Goal: Check status: Check status

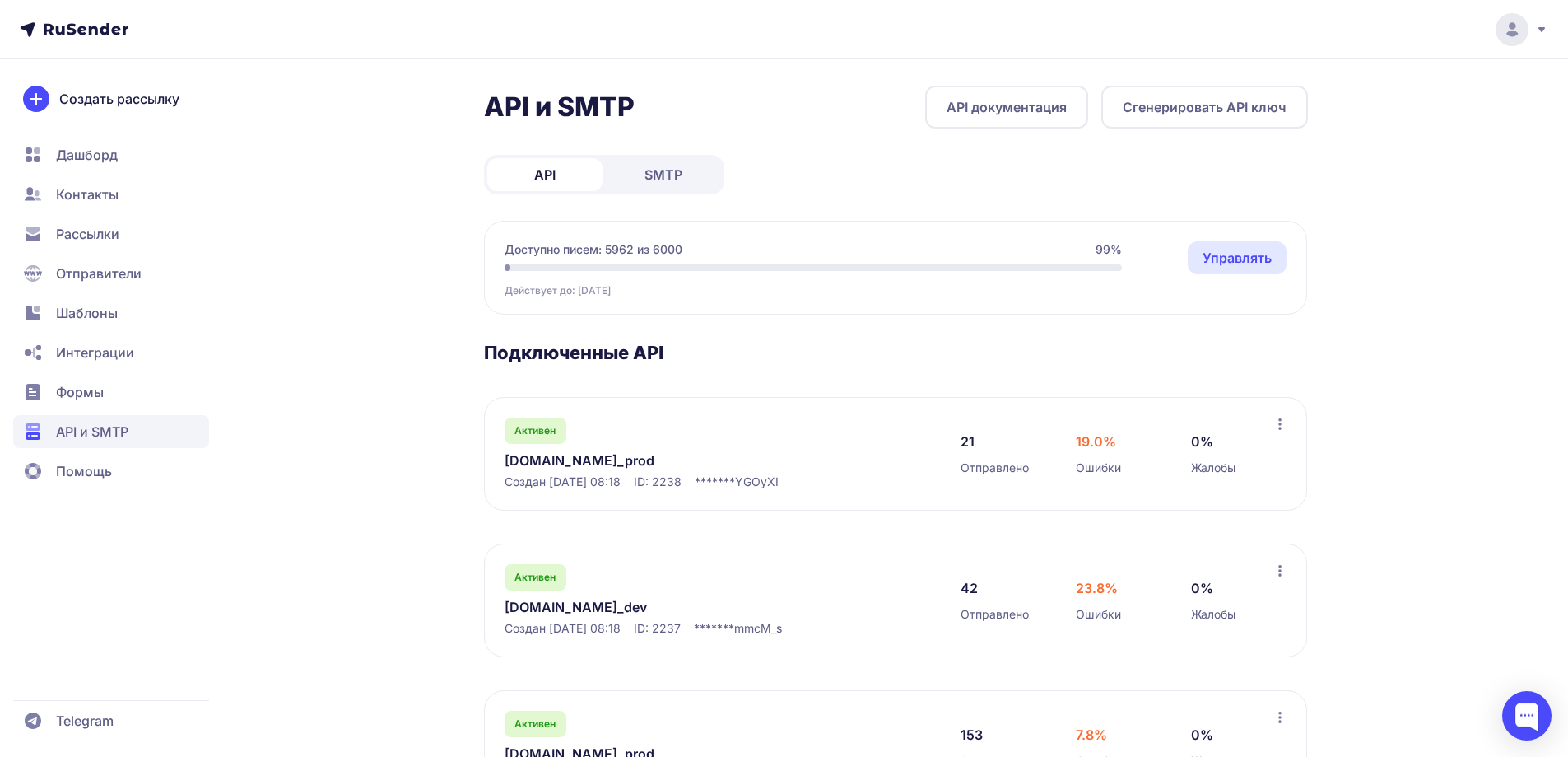
scroll to position [233, 0]
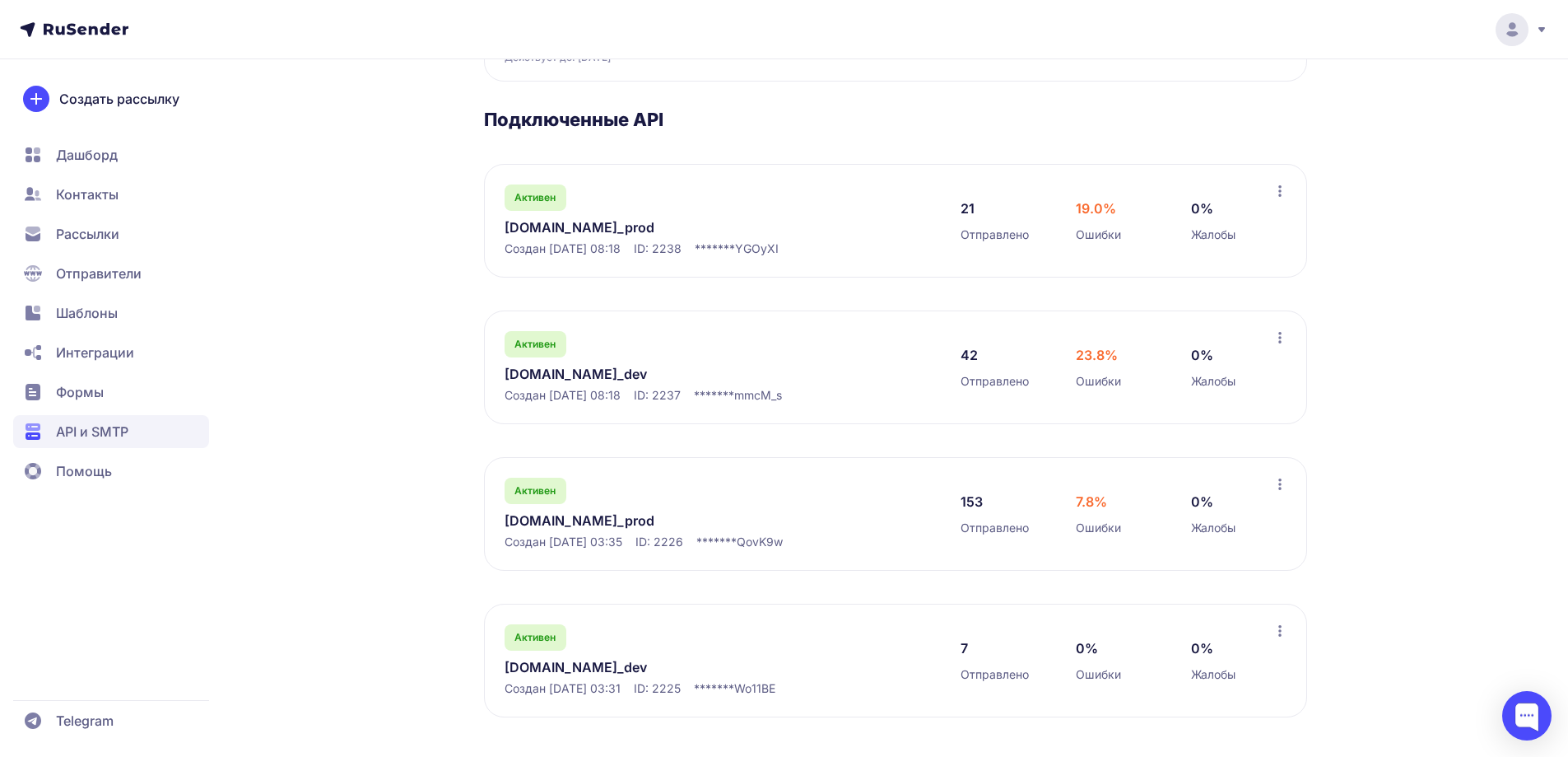
click at [585, 521] on link "[DOMAIN_NAME]_prod" at bounding box center [673, 520] width 337 height 20
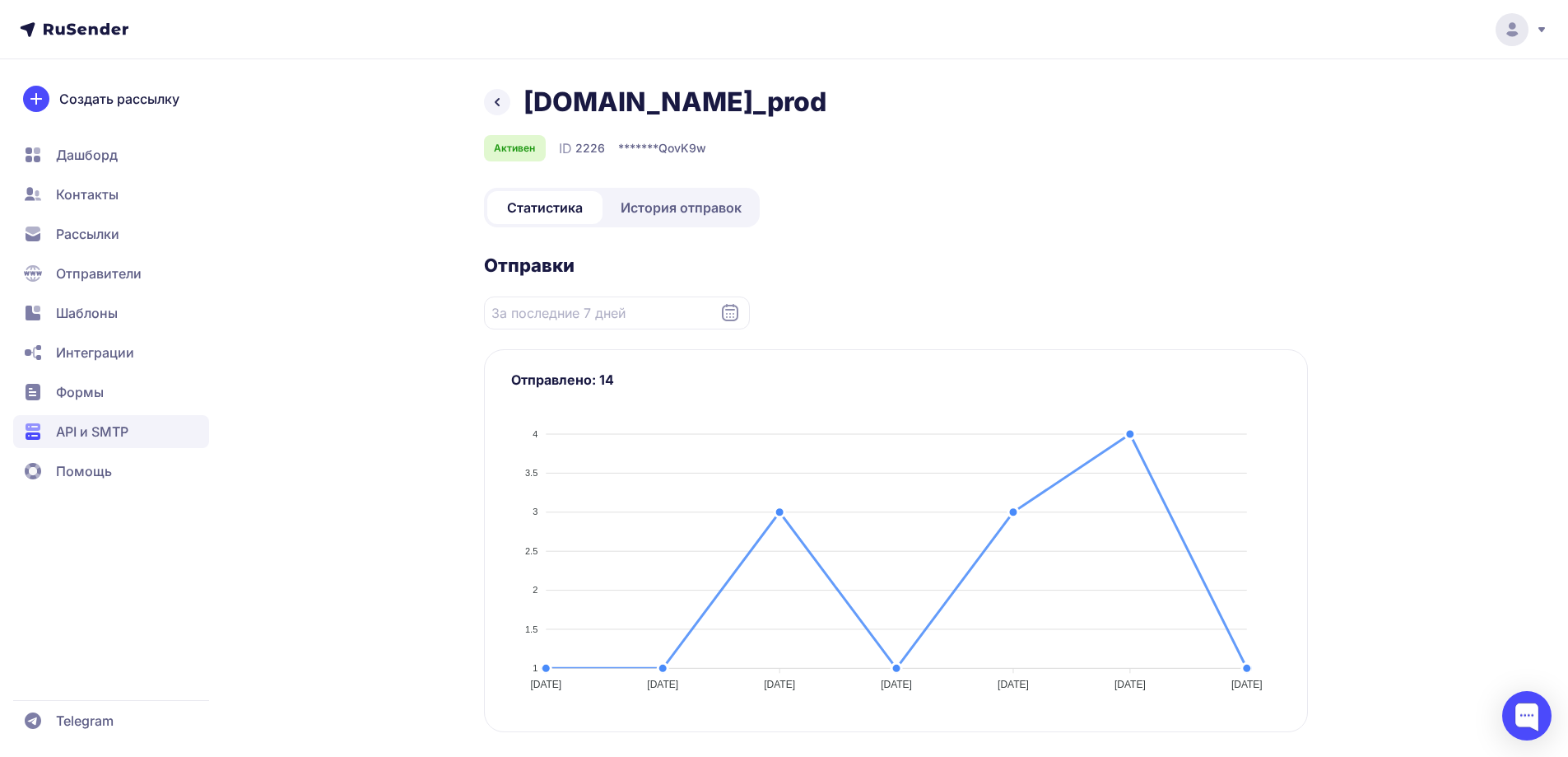
click at [670, 209] on span "История отправок" at bounding box center [681, 207] width 121 height 20
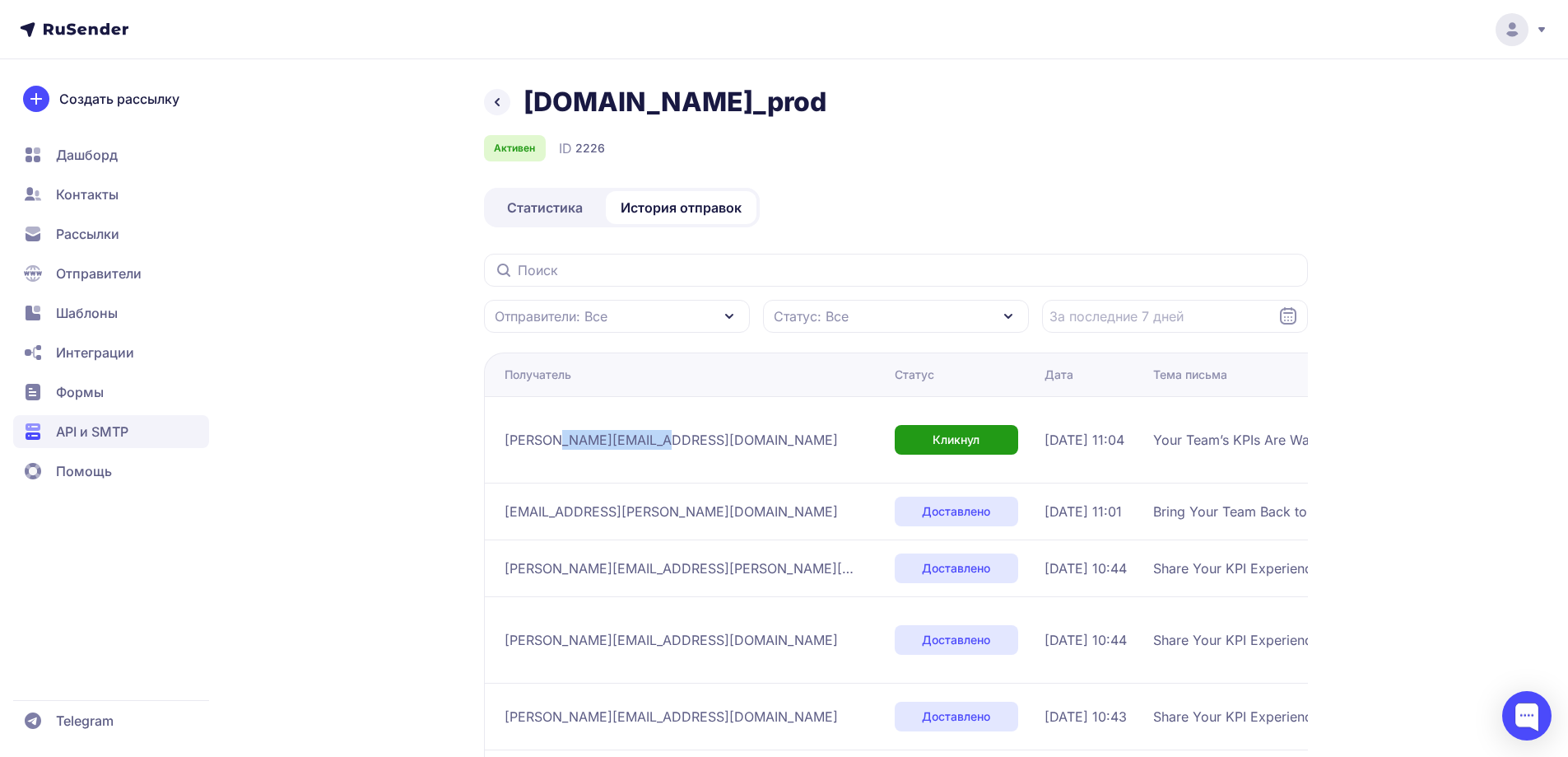
drag, startPoint x: 554, startPoint y: 453, endPoint x: 710, endPoint y: 456, distance: 156.0
click at [709, 453] on div "[PERSON_NAME][EMAIL_ADDRESS][DOMAIN_NAME]" at bounding box center [693, 439] width 376 height 26
click at [761, 453] on div "[PERSON_NAME][EMAIL_ADDRESS][DOMAIN_NAME]" at bounding box center [693, 439] width 376 height 26
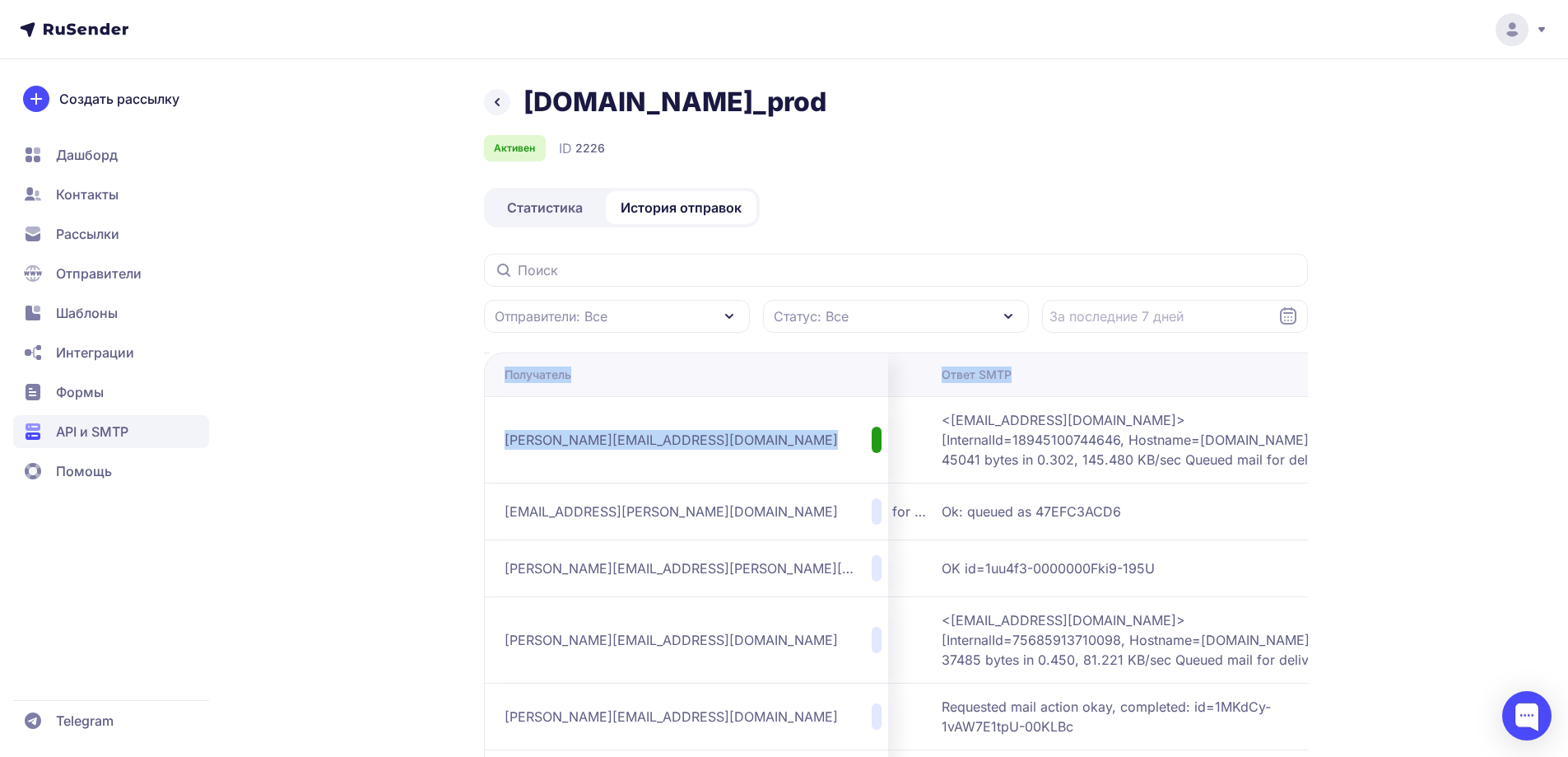
drag, startPoint x: 1057, startPoint y: 453, endPoint x: 1393, endPoint y: 437, distance: 336.4
click at [1393, 437] on div "[DOMAIN_NAME]_prod Активен ID 2226 Статистика История отправок Отправители: Все…" at bounding box center [784, 631] width 1568 height 1263
click at [1253, 447] on span "<[EMAIL_ADDRESS][DOMAIN_NAME]> [InternalId=18945100744646, Hostname=[DOMAIN_NAM…" at bounding box center [1148, 440] width 412 height 59
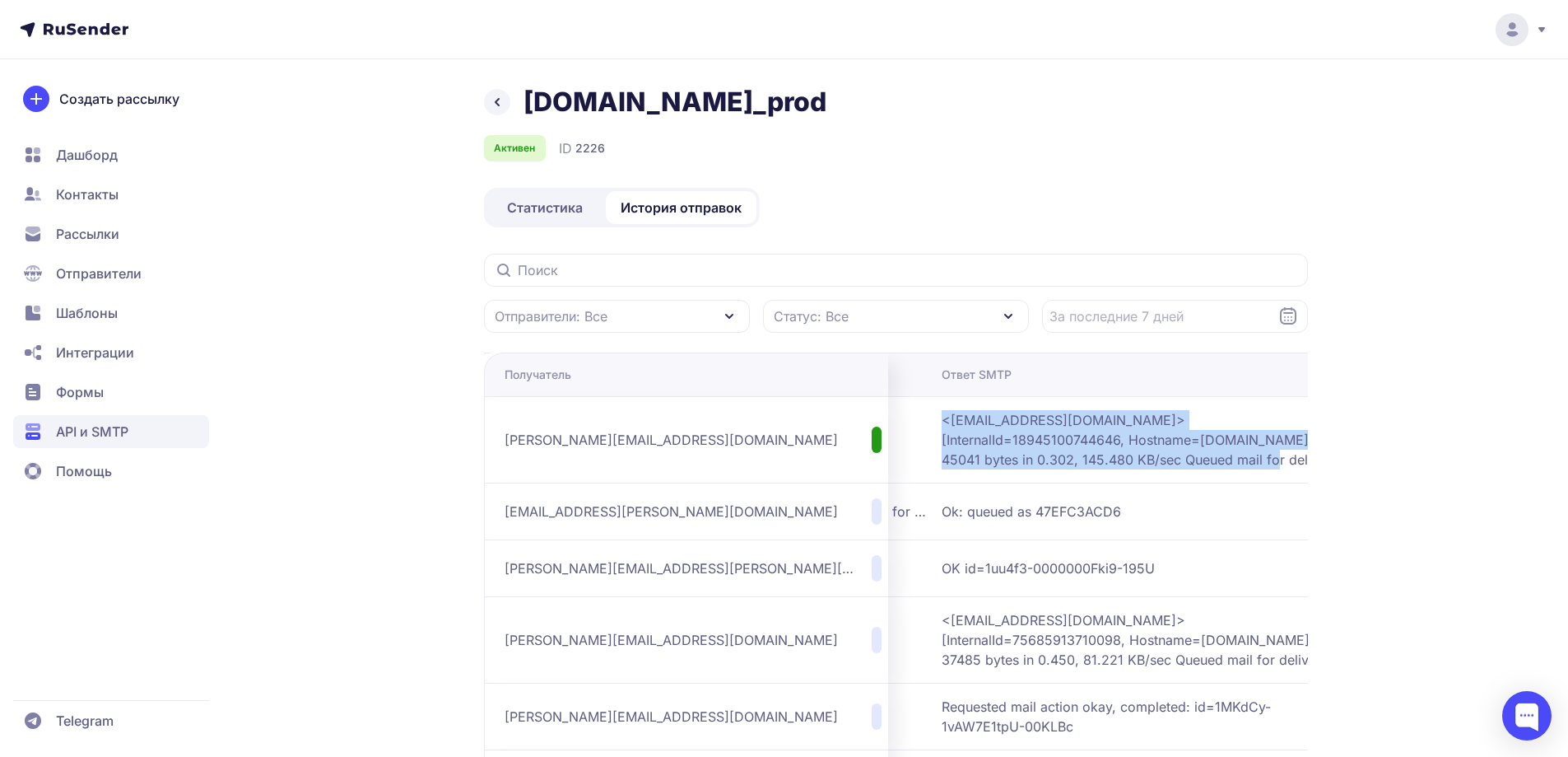
scroll to position [0, 0]
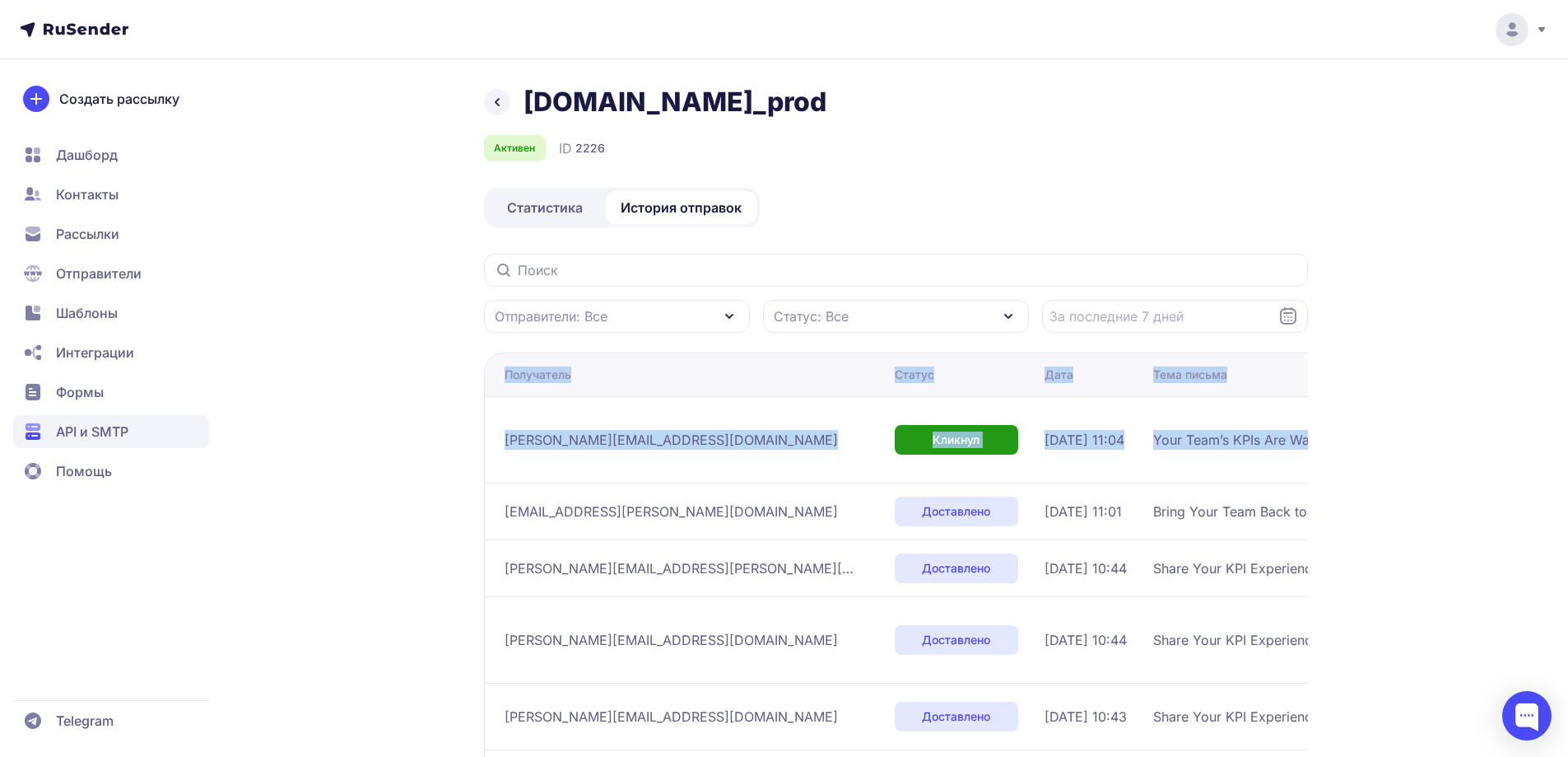
drag, startPoint x: 1246, startPoint y: 453, endPoint x: 317, endPoint y: 420, distance: 929.6
click at [314, 421] on div "[DOMAIN_NAME]_prod Активен ID 2226 Статистика История отправок Отправители: Все…" at bounding box center [784, 674] width 1185 height 1178
click at [1037, 420] on td "[DATE] 11:04" at bounding box center [1091, 439] width 108 height 86
